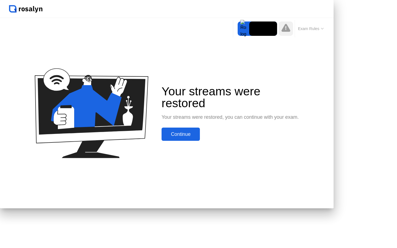
click at [198, 137] on div "Continue" at bounding box center [180, 134] width 35 height 6
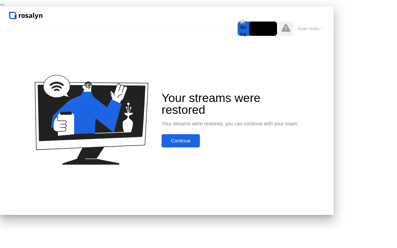
click div "End Proctoring Session"
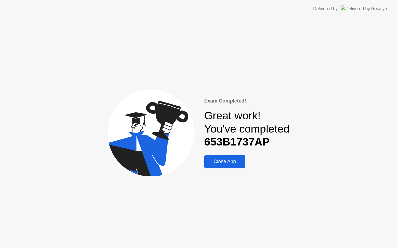
click at [221, 166] on button "Close App" at bounding box center [224, 161] width 41 height 13
